Goal: Task Accomplishment & Management: Manage account settings

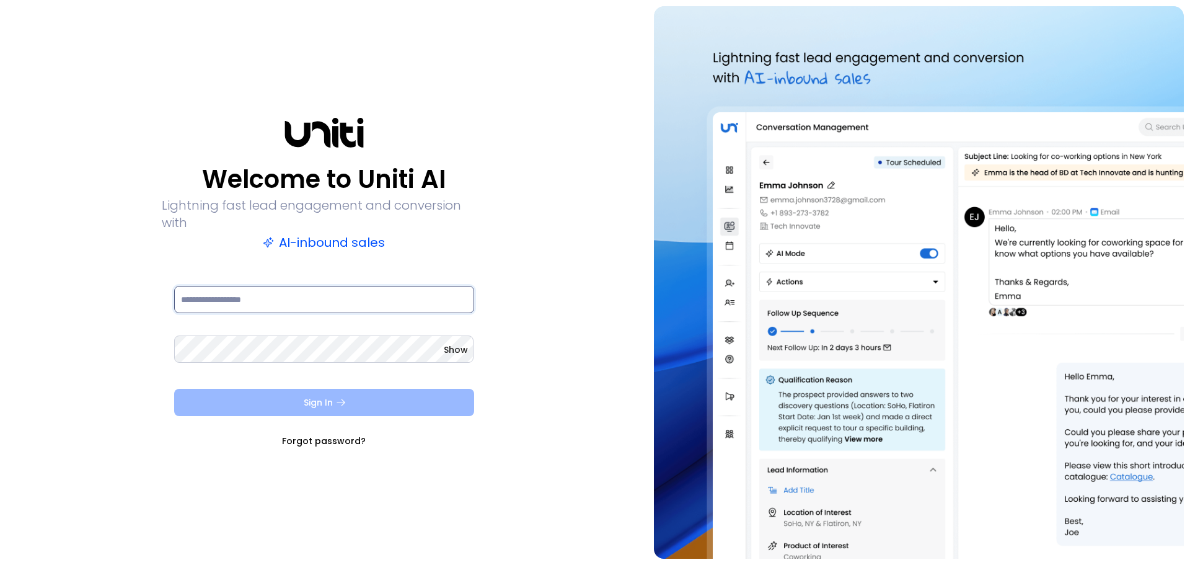
type input "**********"
click at [420, 396] on button "Sign In" at bounding box center [324, 402] width 300 height 27
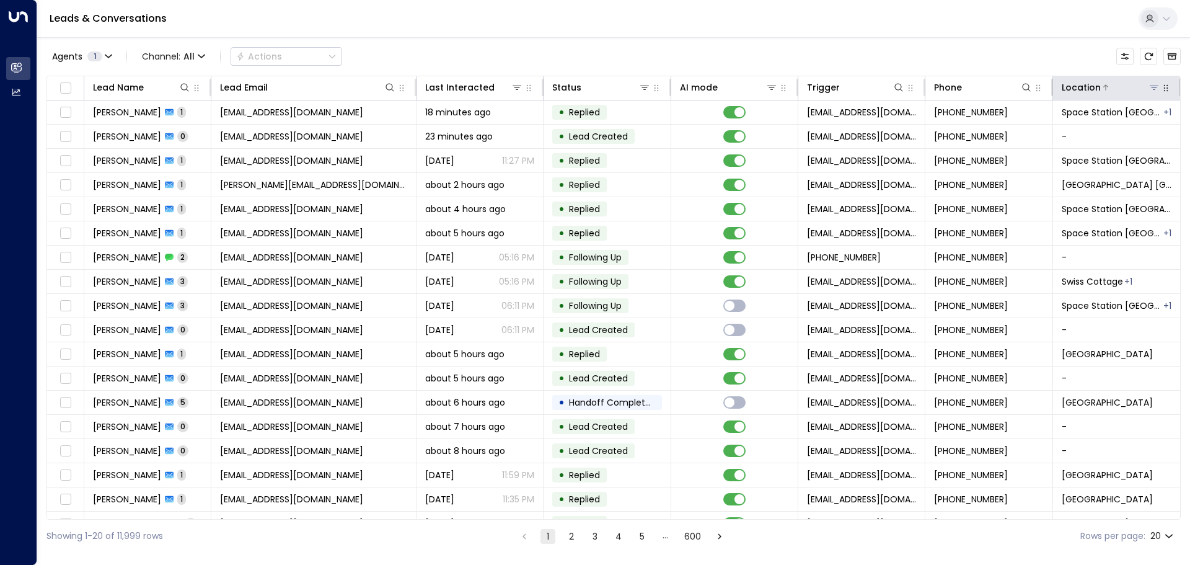
click at [1150, 86] on icon at bounding box center [1154, 88] width 9 height 4
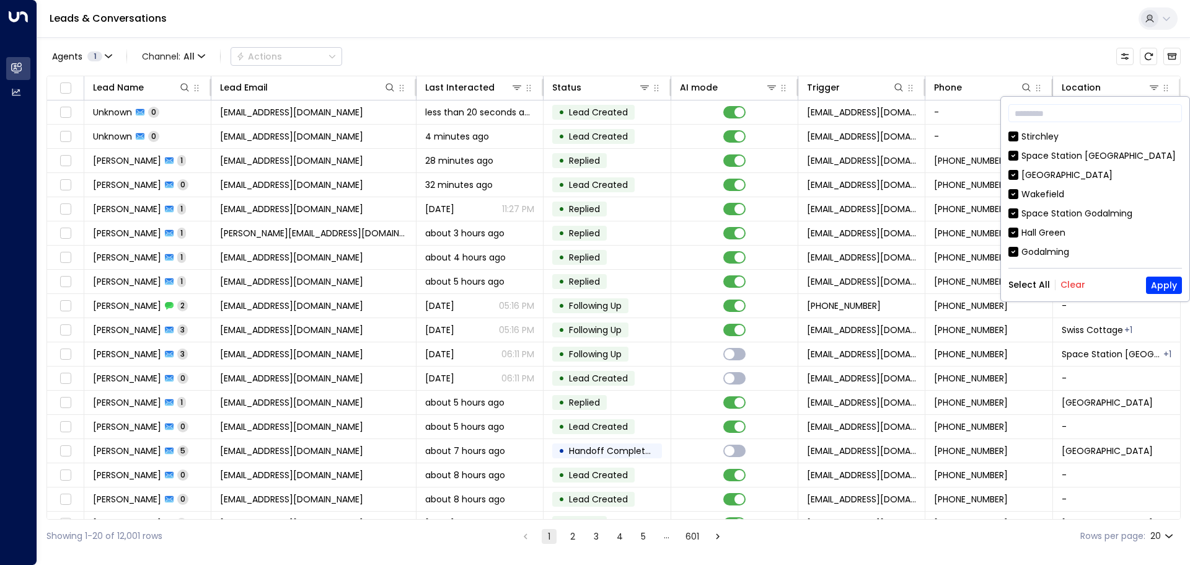
click at [1071, 287] on button "Clear" at bounding box center [1073, 285] width 25 height 10
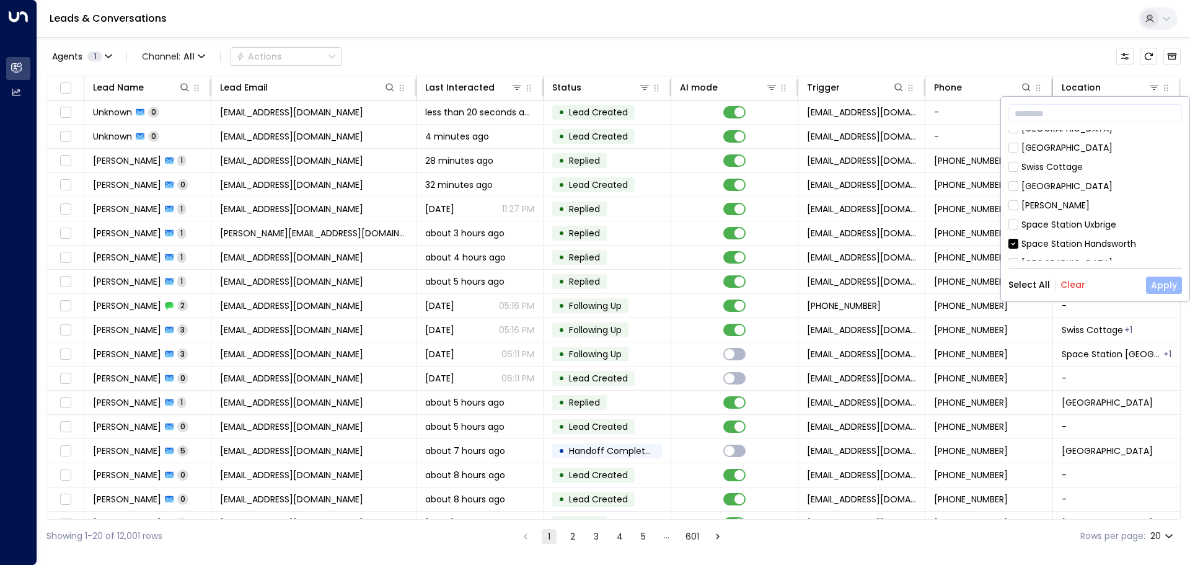
click at [1163, 285] on button "Apply" at bounding box center [1164, 285] width 36 height 17
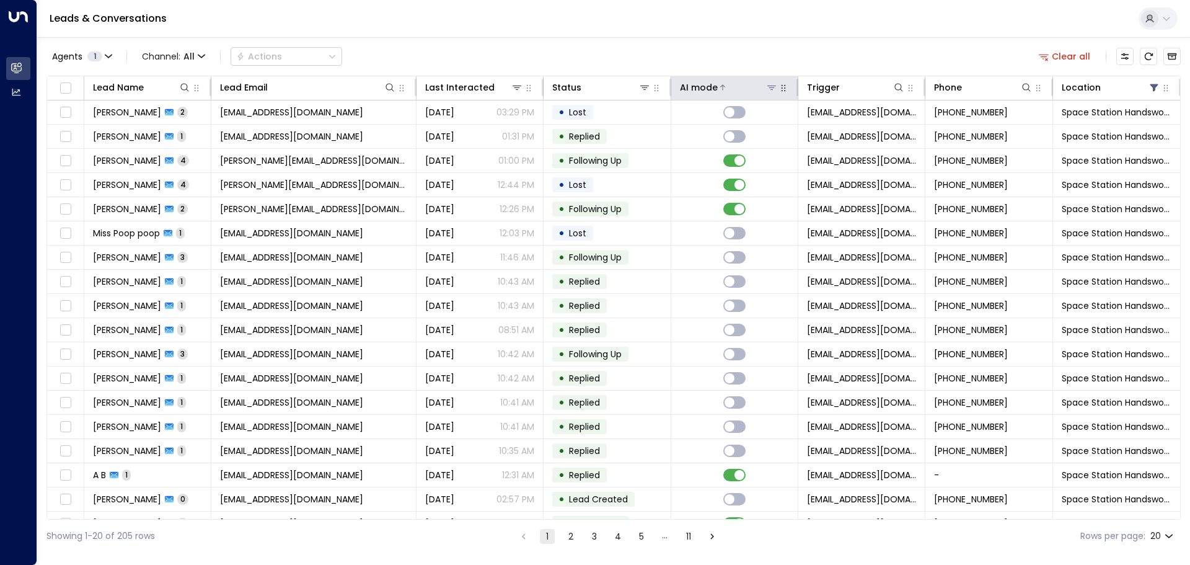
click at [767, 89] on icon at bounding box center [772, 87] width 10 height 10
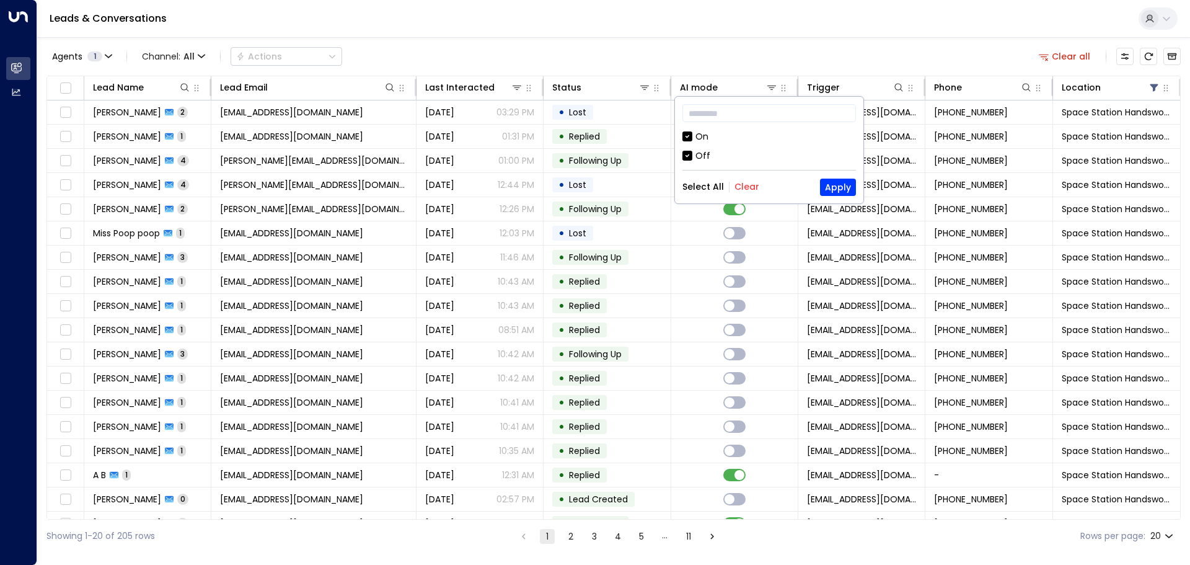
click at [702, 154] on div "Off" at bounding box center [703, 155] width 15 height 13
click at [843, 187] on button "Apply" at bounding box center [838, 187] width 36 height 17
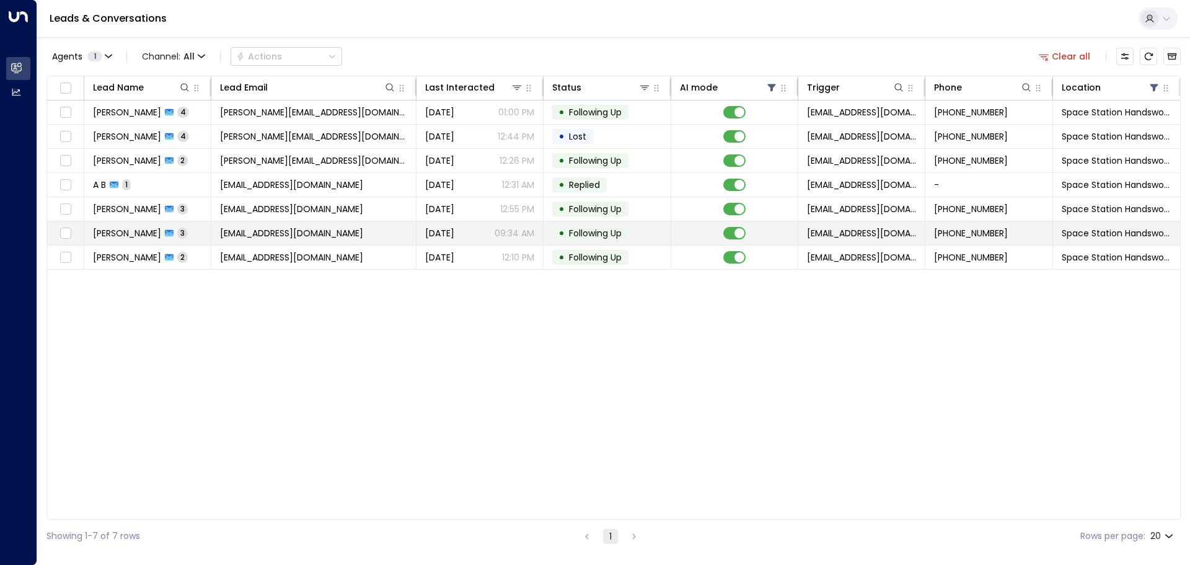
click at [621, 231] on span "Following Up" at bounding box center [595, 233] width 53 height 12
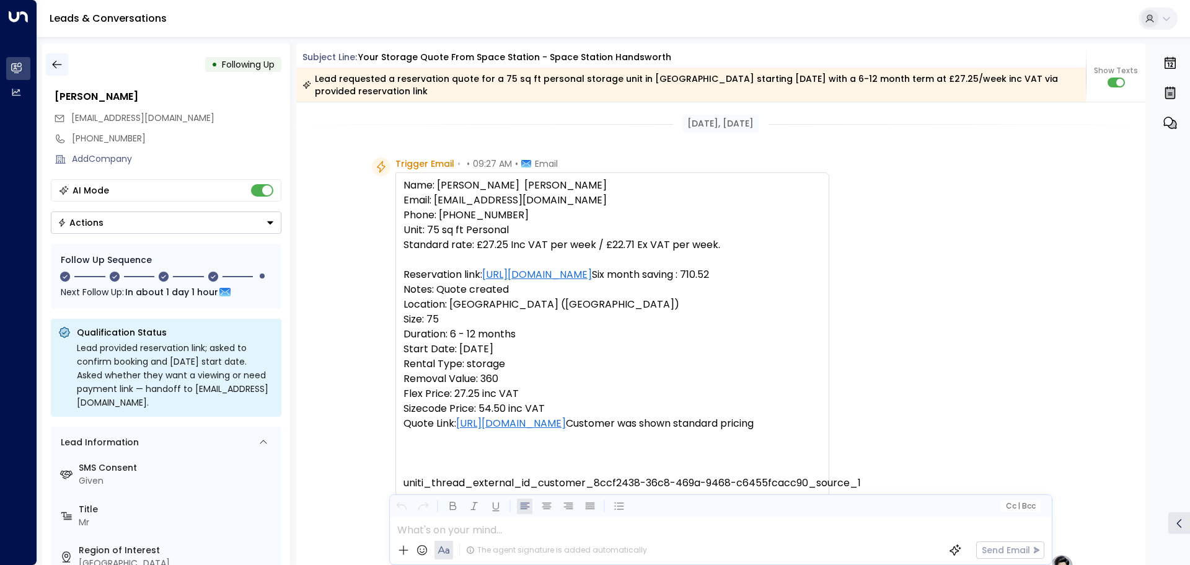
click at [56, 65] on icon "button" at bounding box center [57, 64] width 12 height 12
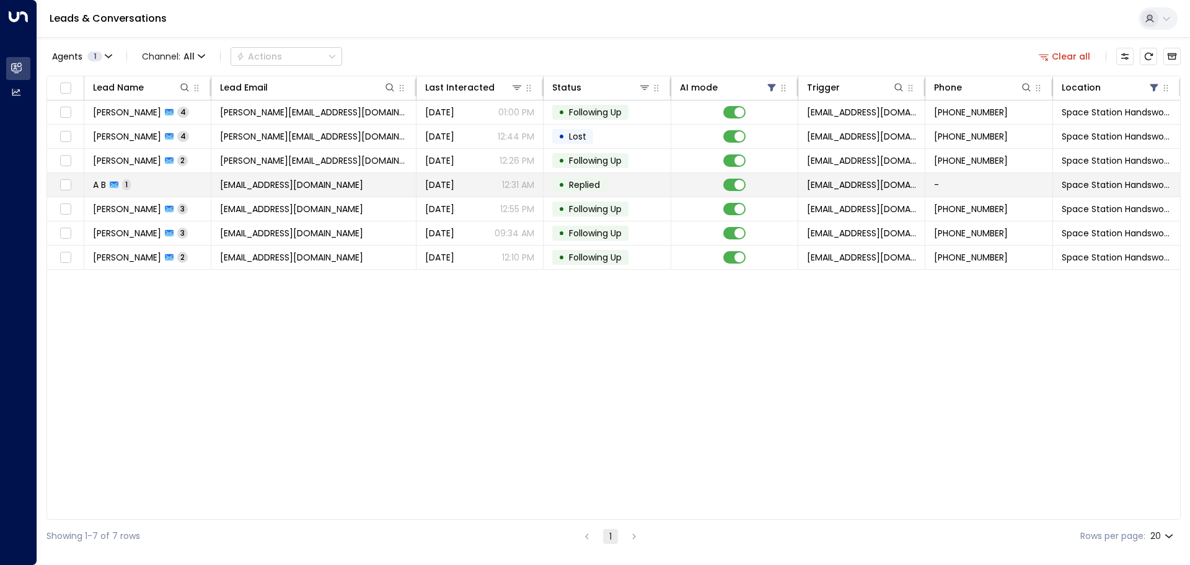
click at [392, 187] on td "[EMAIL_ADDRESS][DOMAIN_NAME]" at bounding box center [313, 185] width 205 height 24
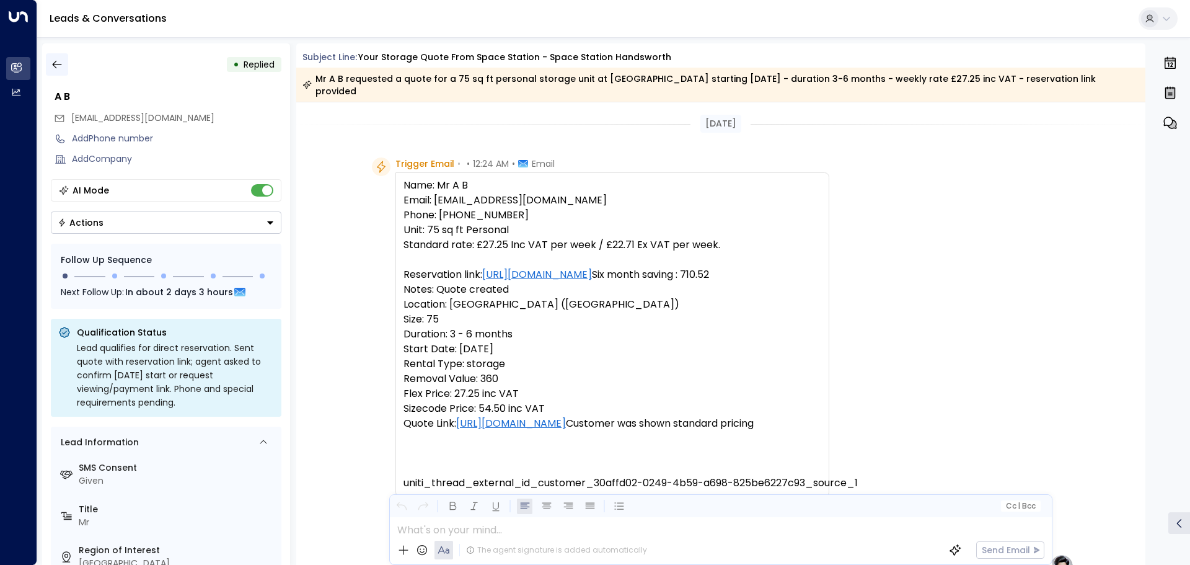
click at [63, 64] on icon "button" at bounding box center [57, 64] width 12 height 12
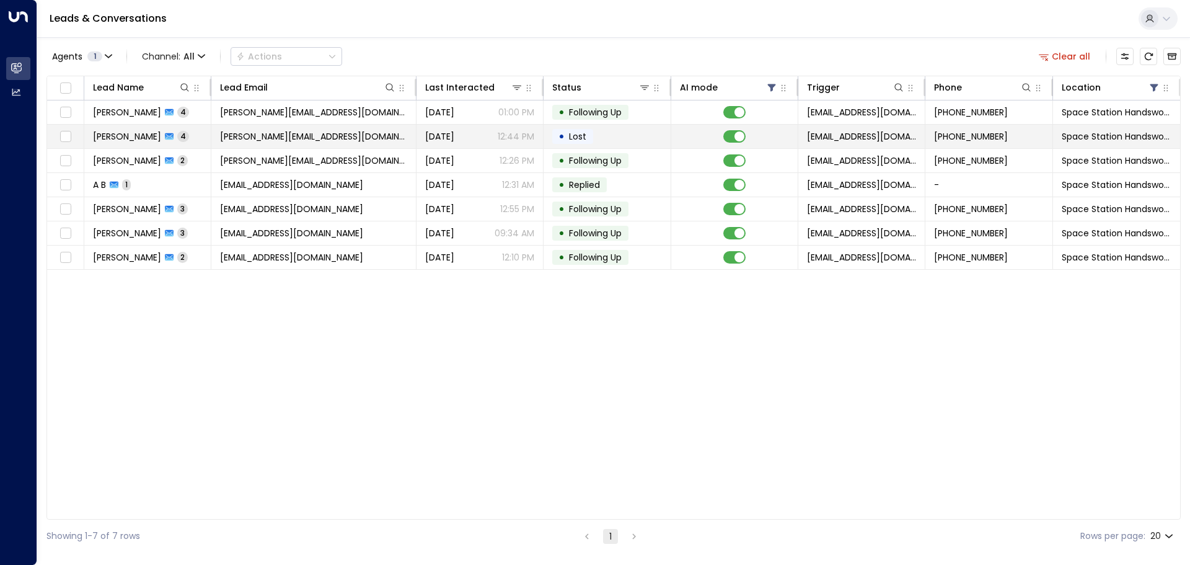
click at [656, 134] on td "• Lost" at bounding box center [607, 137] width 127 height 24
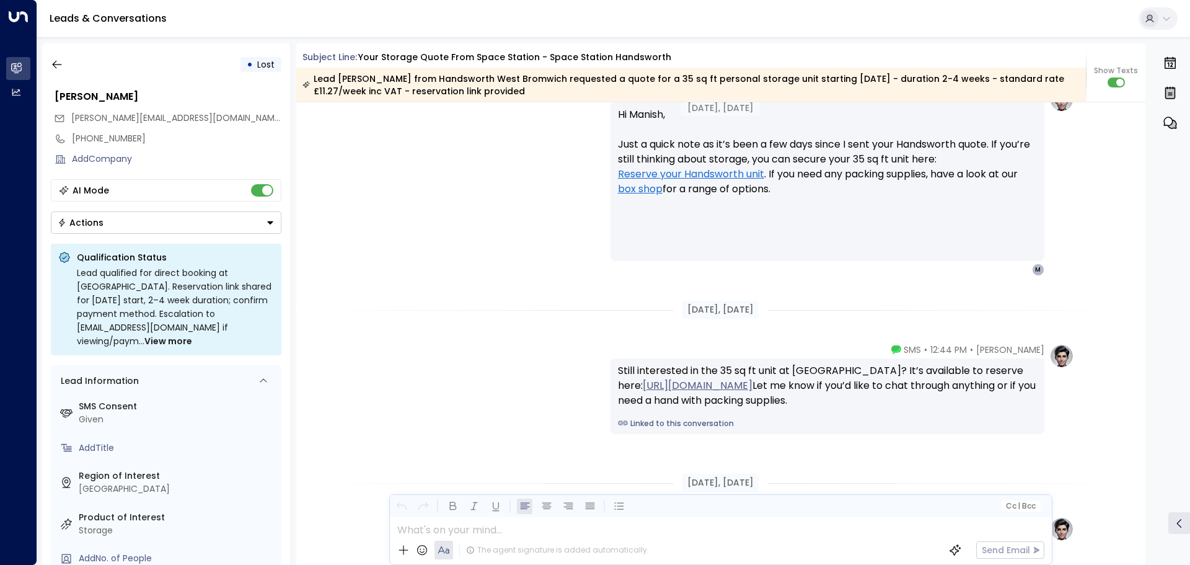
scroll to position [1595, 0]
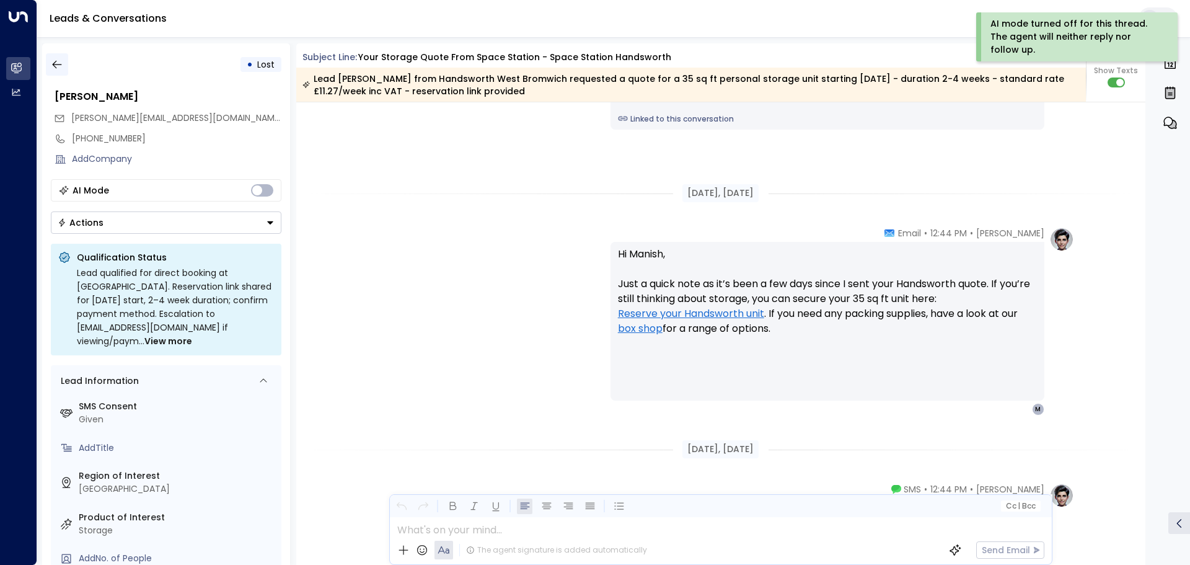
click at [58, 66] on icon "button" at bounding box center [57, 64] width 12 height 12
